Goal: Information Seeking & Learning: Check status

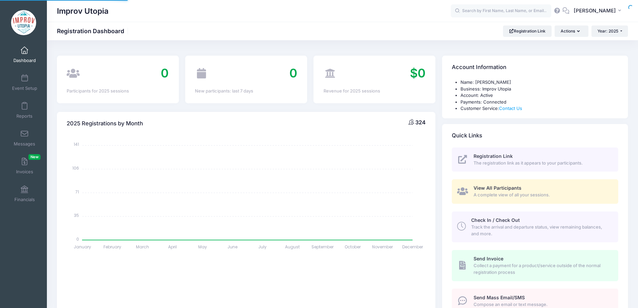
select select
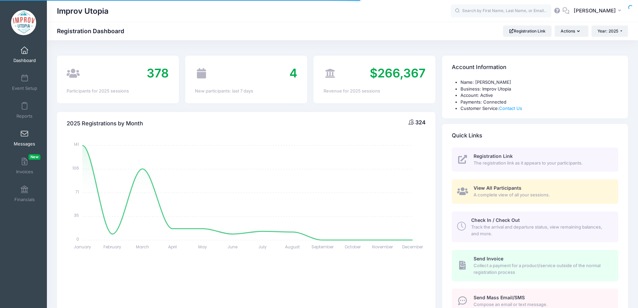
click at [24, 137] on span at bounding box center [24, 133] width 0 height 7
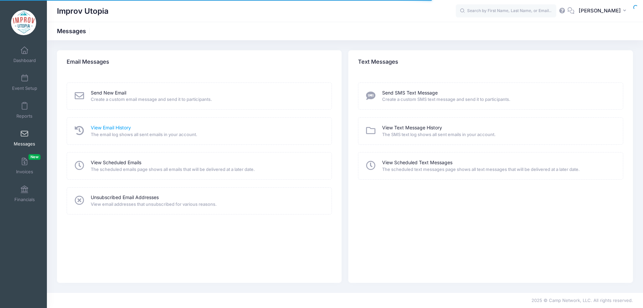
click at [114, 127] on link "View Email History" at bounding box center [111, 127] width 40 height 7
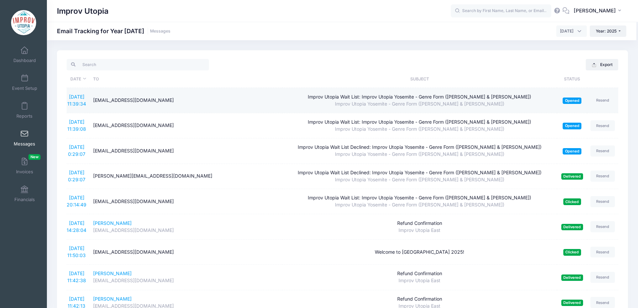
click at [76, 100] on td "8/20/2025 11:39:34" at bounding box center [78, 100] width 23 height 25
click at [72, 97] on link "8/20/2025 11:39:34" at bounding box center [76, 100] width 19 height 13
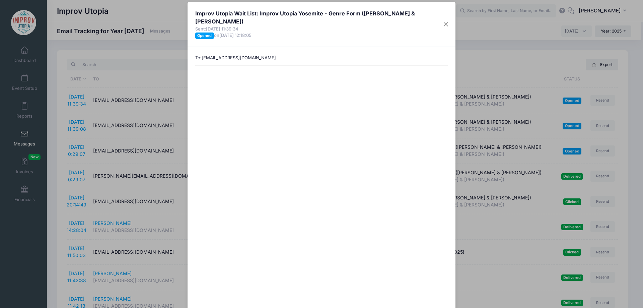
click at [50, 163] on div "Improv Utopia Wait List: Improv Utopia Yosemite - Genre Form (Nick Armstrong & …" at bounding box center [321, 154] width 643 height 308
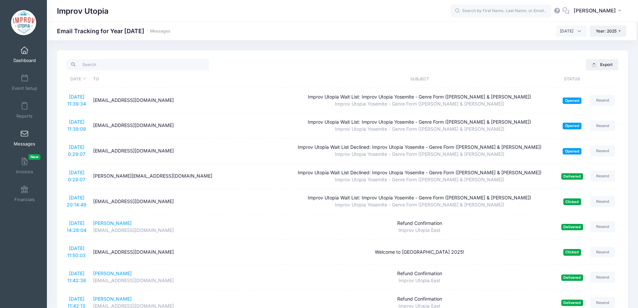
click at [24, 53] on span at bounding box center [24, 50] width 0 height 7
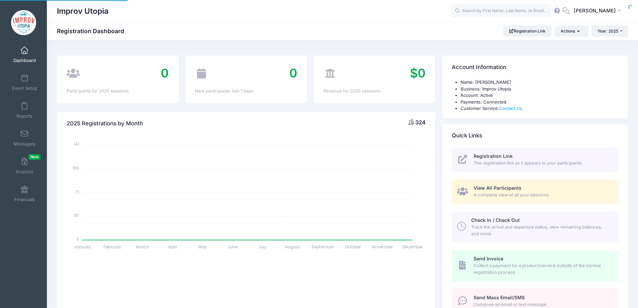
select select
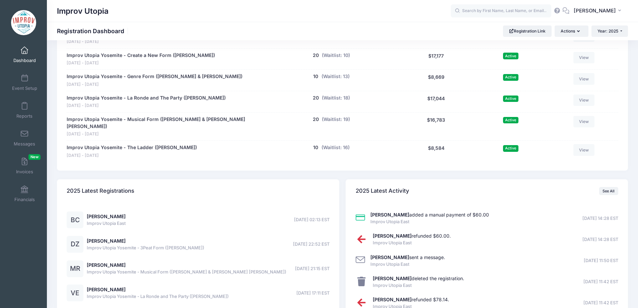
scroll to position [518, 0]
